Goal: Transaction & Acquisition: Register for event/course

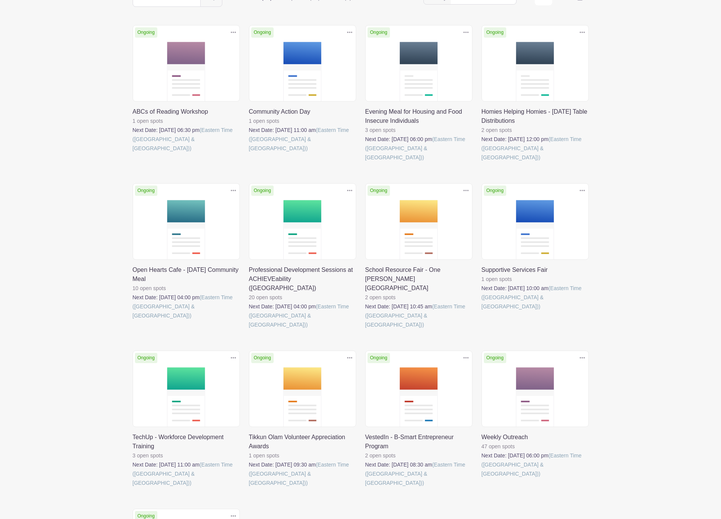
scroll to position [184, 0]
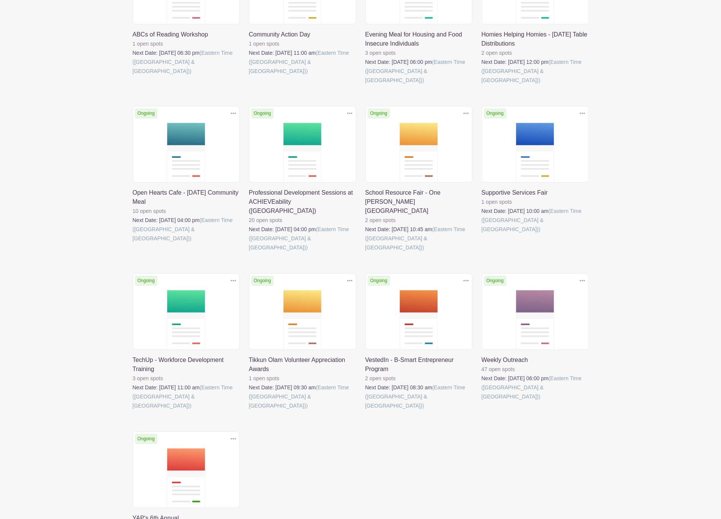
click at [365, 410] on link at bounding box center [365, 410] width 0 height 0
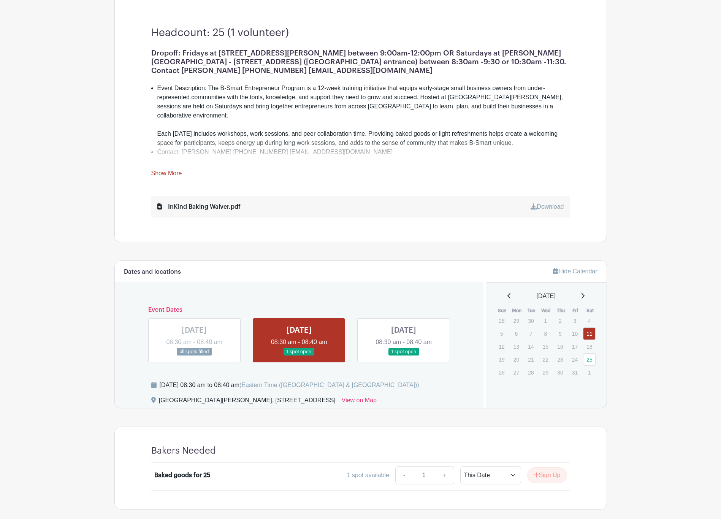
scroll to position [238, 0]
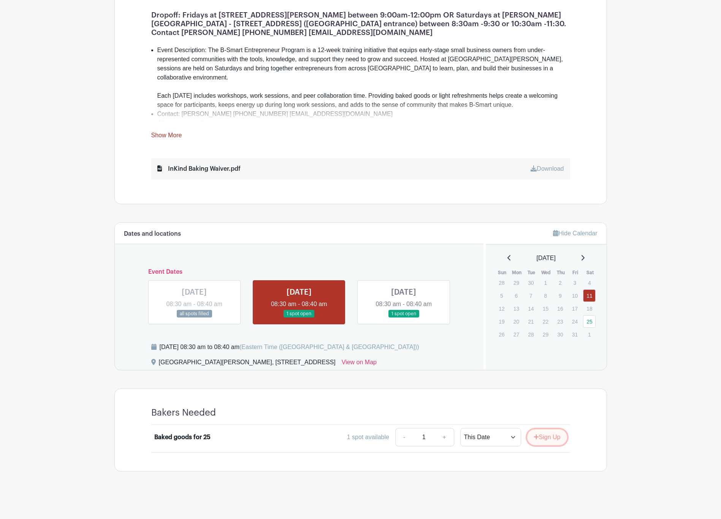
click at [547, 437] on button "Sign Up" at bounding box center [547, 437] width 40 height 16
click at [565, 499] on link "Review & Confirm Signups" at bounding box center [562, 498] width 88 height 18
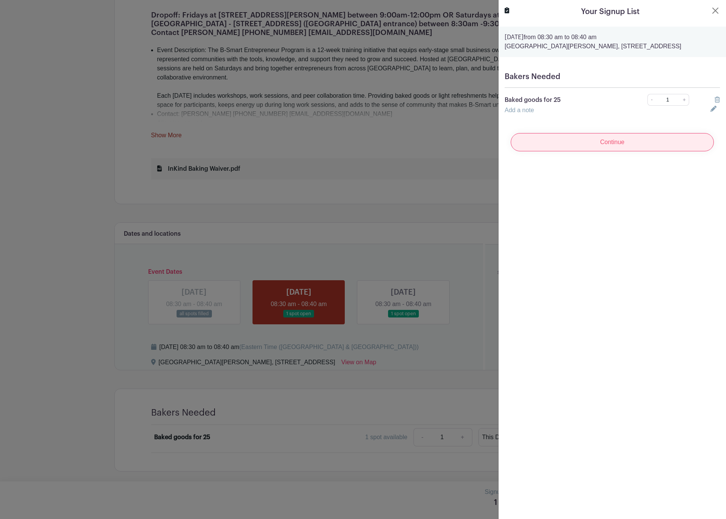
click at [622, 150] on input "Continue" at bounding box center [612, 142] width 203 height 18
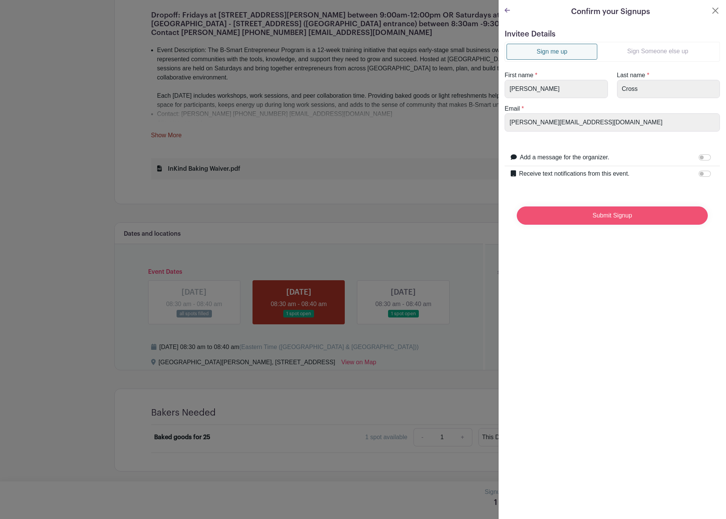
click at [614, 215] on input "Submit Signup" at bounding box center [612, 215] width 191 height 18
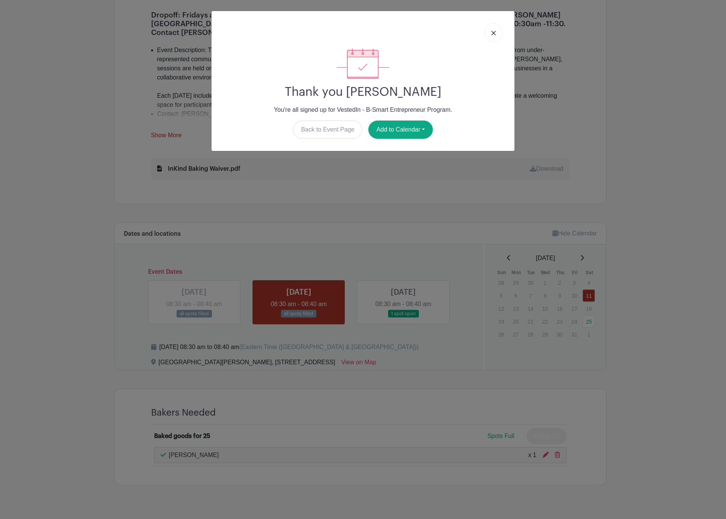
click at [496, 32] on img at bounding box center [494, 33] width 5 height 5
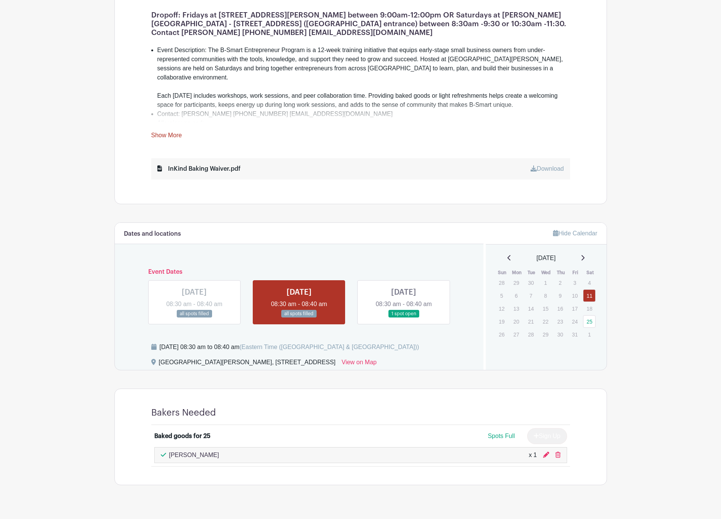
click at [169, 136] on link "Show More" at bounding box center [166, 136] width 31 height 9
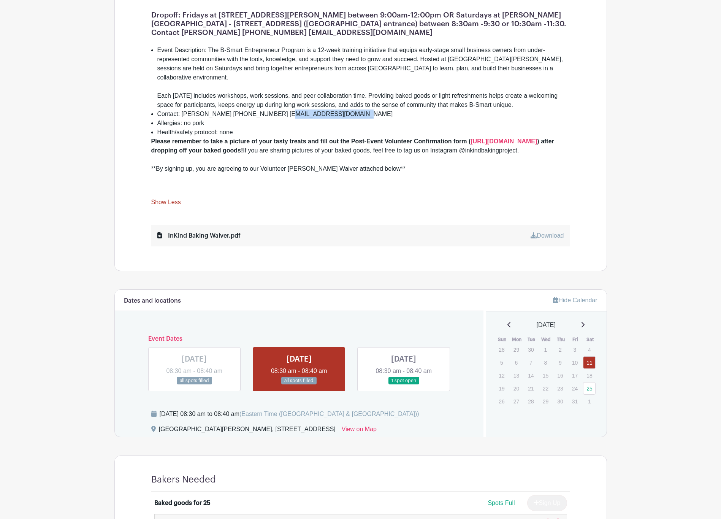
drag, startPoint x: 338, startPoint y: 114, endPoint x: 273, endPoint y: 114, distance: 64.6
click at [273, 114] on li "Contact: [PERSON_NAME] [PHONE_NUMBER] [EMAIL_ADDRESS][DOMAIN_NAME]" at bounding box center [363, 113] width 413 height 9
copy li "[EMAIL_ADDRESS][DOMAIN_NAME]"
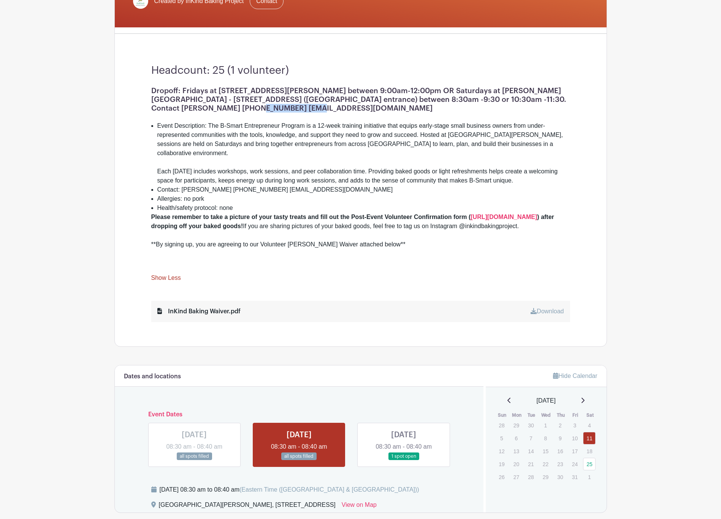
drag, startPoint x: 230, startPoint y: 106, endPoint x: 178, endPoint y: 106, distance: 52.0
click at [178, 106] on h1 "Dropoff: Fridays at [STREET_ADDRESS][PERSON_NAME] between 9:00am-12:00pm OR Sat…" at bounding box center [360, 99] width 419 height 26
copy h1 "[PHONE_NUMBER]"
